Goal: Information Seeking & Learning: Learn about a topic

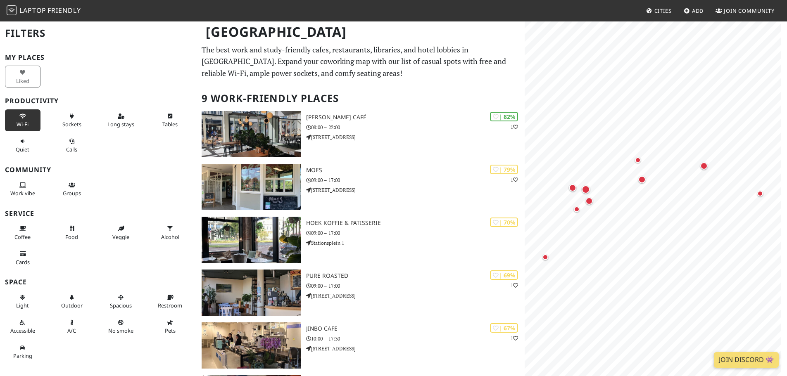
click at [19, 121] on span "Wi-Fi" at bounding box center [23, 124] width 12 height 7
drag, startPoint x: 71, startPoint y: 119, endPoint x: 81, endPoint y: 118, distance: 9.9
click at [71, 118] on icon at bounding box center [72, 116] width 7 height 5
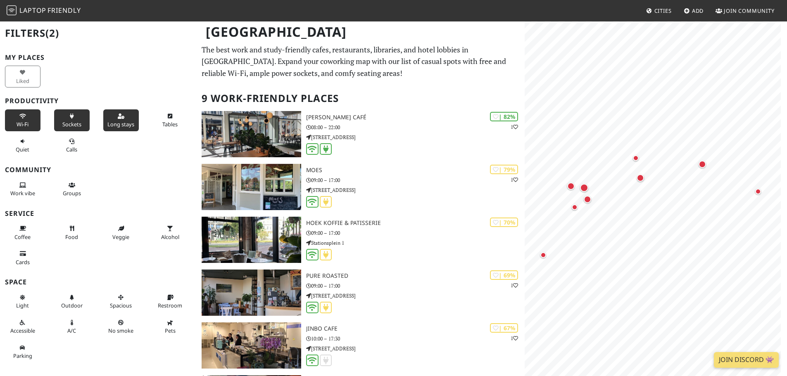
click at [111, 119] on button "Long stays" at bounding box center [121, 121] width 36 height 22
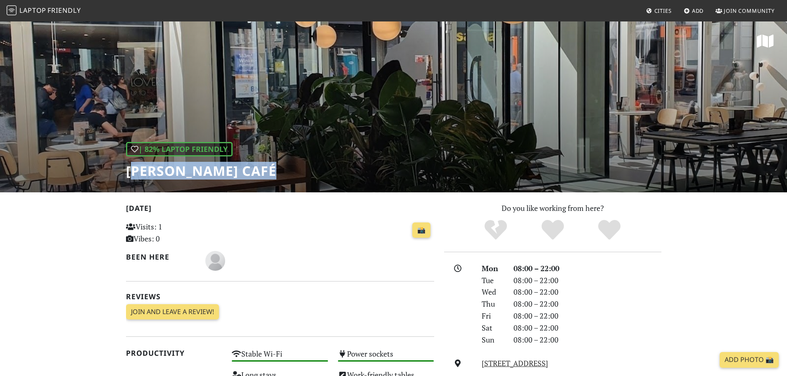
drag, startPoint x: 131, startPoint y: 173, endPoint x: 283, endPoint y: 172, distance: 152.1
click at [283, 172] on div "| 82% Laptop Friendly Douwe Egberts Café" at bounding box center [393, 107] width 787 height 172
click at [280, 170] on div "| 82% Laptop Friendly Douwe Egberts Café" at bounding box center [393, 107] width 787 height 172
drag, startPoint x: 280, startPoint y: 170, endPoint x: 124, endPoint y: 170, distance: 156.6
click at [124, 170] on div "| 82% Laptop Friendly Douwe Egberts Café" at bounding box center [393, 107] width 787 height 172
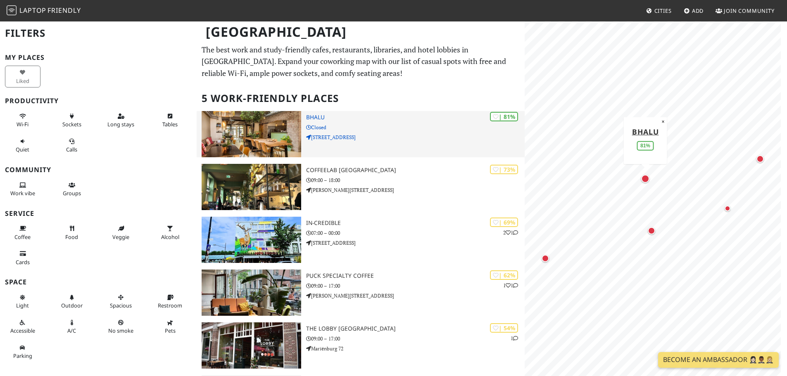
click at [265, 132] on img at bounding box center [252, 134] width 100 height 46
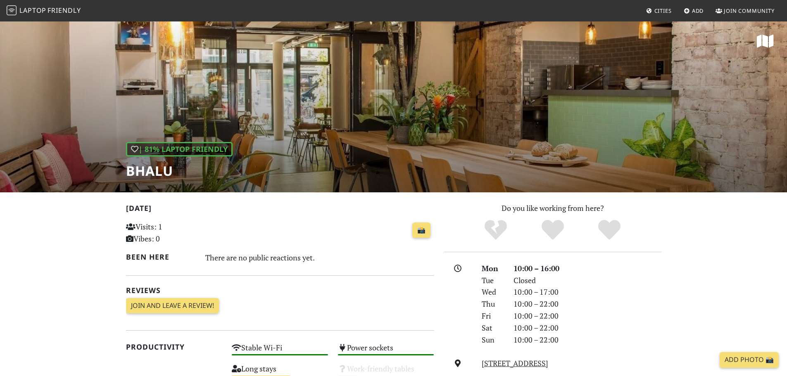
scroll to position [165, 0]
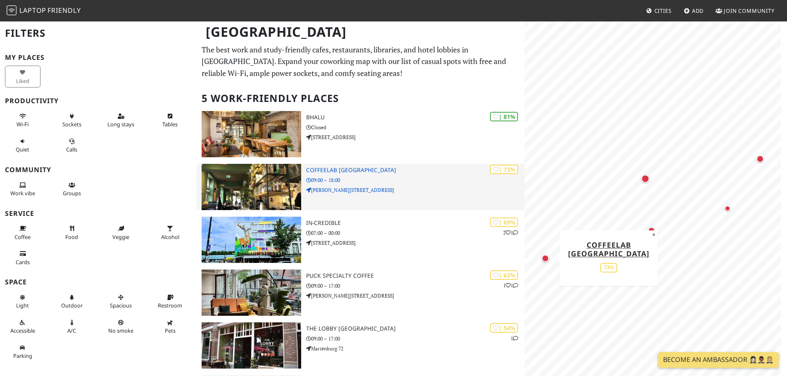
click at [271, 182] on img at bounding box center [252, 187] width 100 height 46
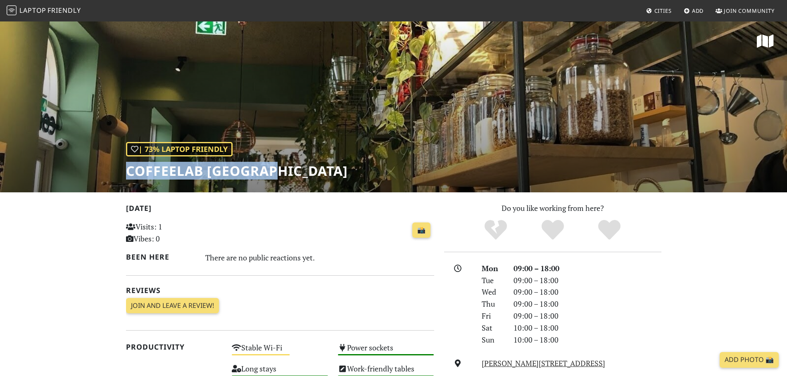
drag, startPoint x: 126, startPoint y: 172, endPoint x: 279, endPoint y: 170, distance: 153.3
click at [279, 170] on div "| 73% Laptop Friendly COFFEELAB [GEOGRAPHIC_DATA]" at bounding box center [393, 107] width 787 height 172
